Goal: Information Seeking & Learning: Check status

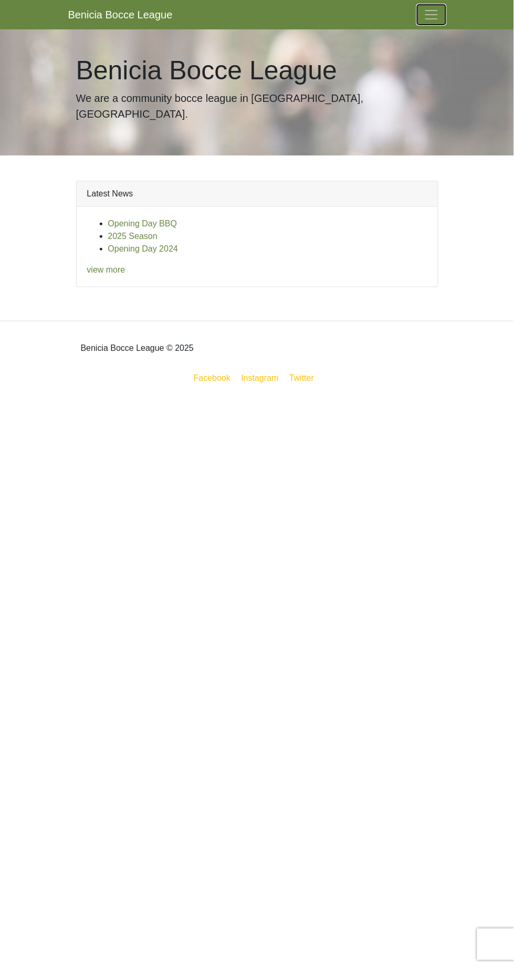
click at [434, 8] on span "Toggle navigation" at bounding box center [432, 15] width 16 height 16
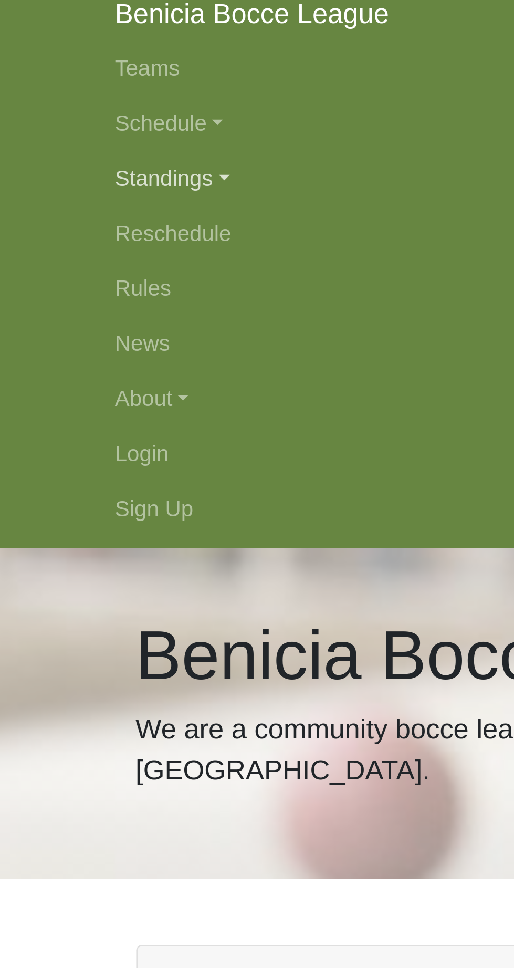
click at [98, 79] on link "Standings" at bounding box center [257, 77] width 378 height 21
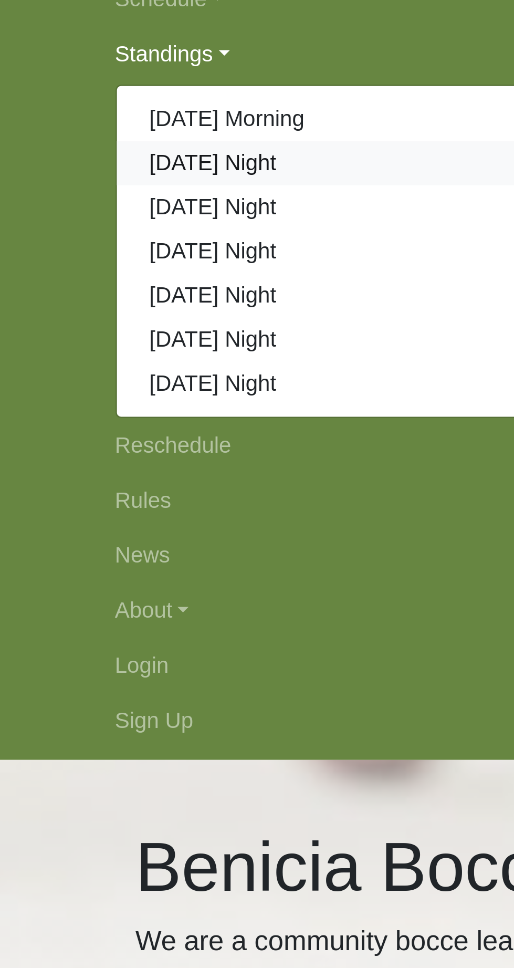
click at [115, 116] on link "[DATE] Night" at bounding box center [257, 119] width 377 height 17
